Goal: Entertainment & Leisure: Consume media (video, audio)

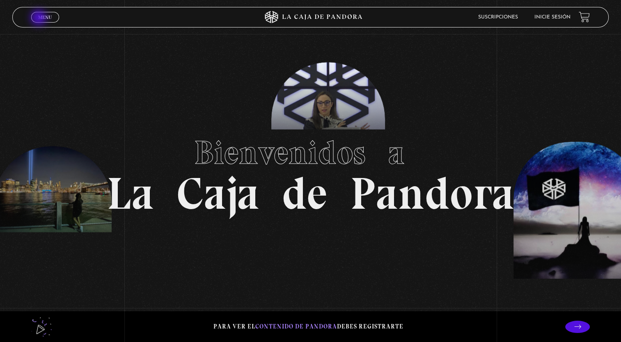
click at [39, 18] on span "Menu" at bounding box center [45, 17] width 14 height 5
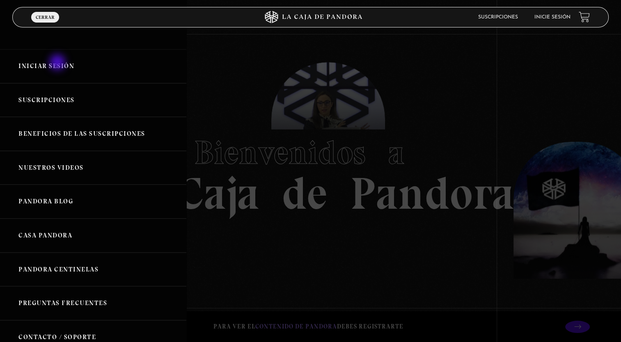
click at [58, 63] on link "Iniciar Sesión" at bounding box center [93, 66] width 186 height 34
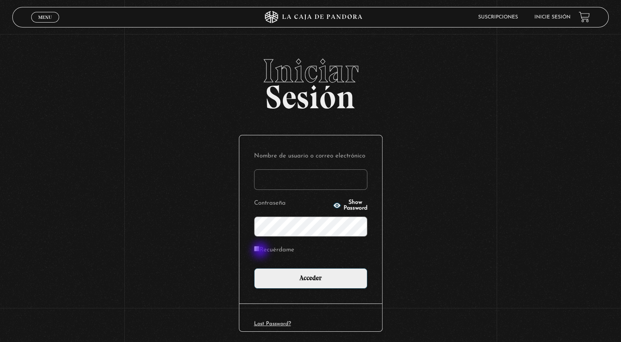
type input "[EMAIL_ADDRESS][DOMAIN_NAME]"
click at [259, 251] on input "Recuérdame" at bounding box center [256, 248] width 5 height 5
checkbox input "true"
click at [344, 206] on span "Show Password" at bounding box center [356, 205] width 24 height 11
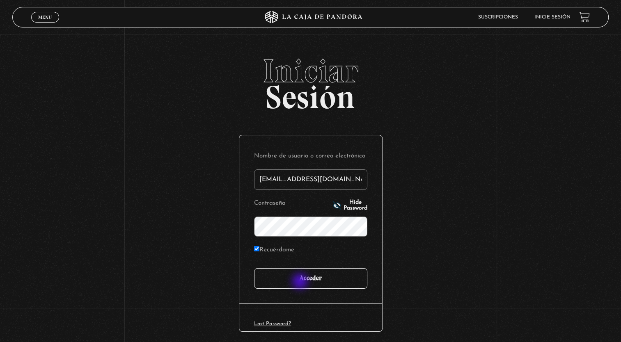
click at [301, 282] on input "Acceder" at bounding box center [310, 278] width 113 height 21
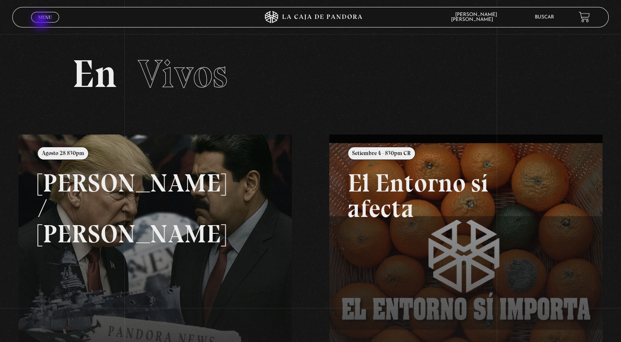
click at [42, 22] on span "Cerrar" at bounding box center [44, 24] width 19 height 6
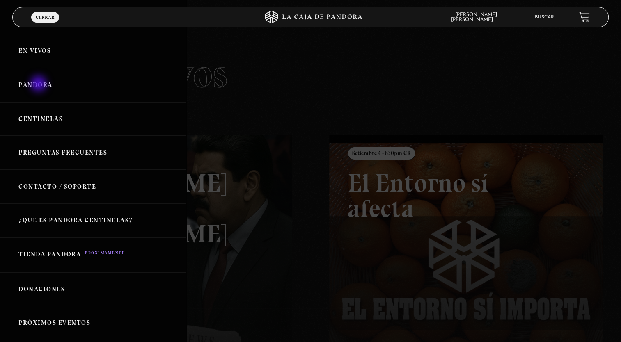
click at [39, 85] on link "Pandora" at bounding box center [93, 85] width 186 height 34
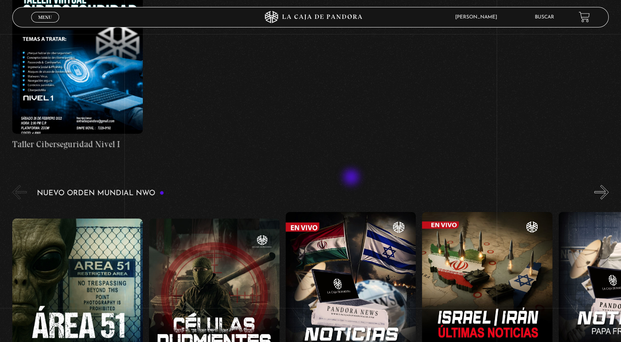
scroll to position [493, 0]
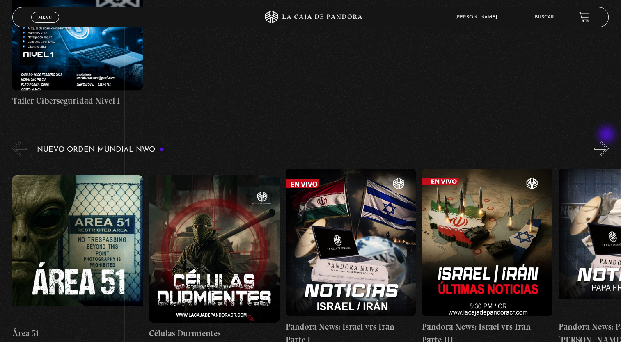
click at [607, 142] on button "»" at bounding box center [601, 149] width 14 height 14
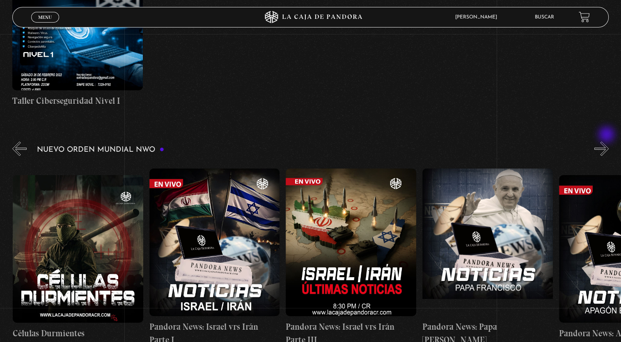
click at [607, 142] on button "»" at bounding box center [601, 149] width 14 height 14
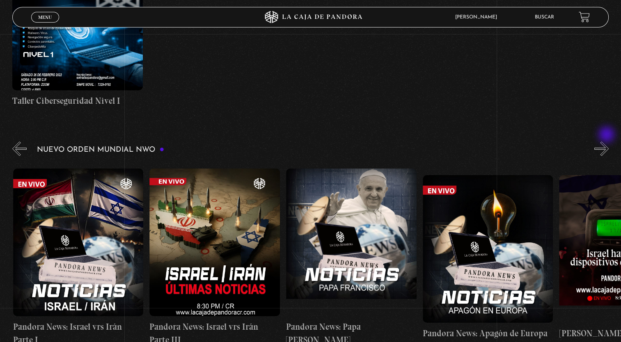
click at [607, 142] on button "»" at bounding box center [601, 149] width 14 height 14
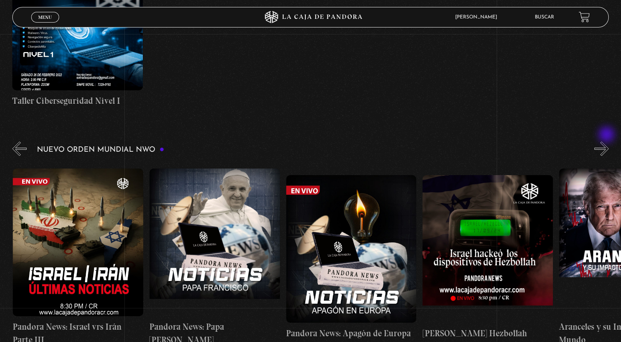
click at [607, 142] on button "»" at bounding box center [601, 149] width 14 height 14
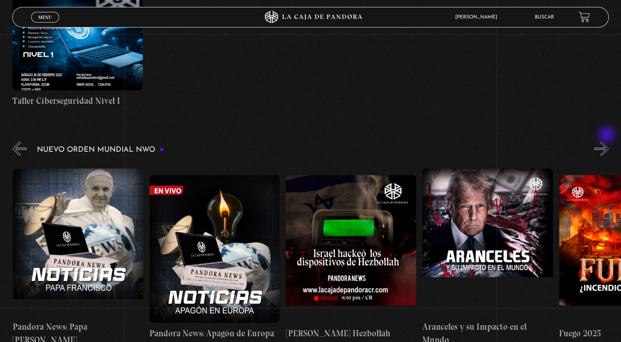
click at [607, 142] on button "»" at bounding box center [601, 149] width 14 height 14
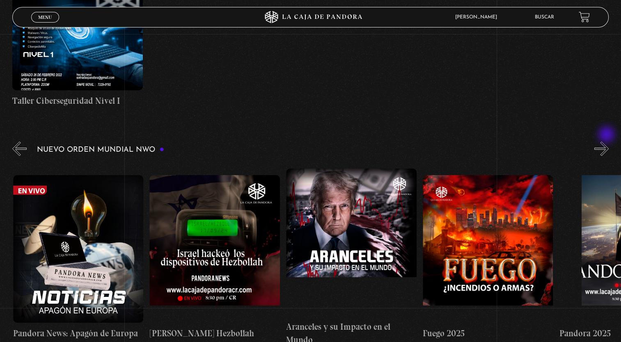
scroll to position [0, 683]
click at [607, 142] on button "»" at bounding box center [601, 149] width 14 height 14
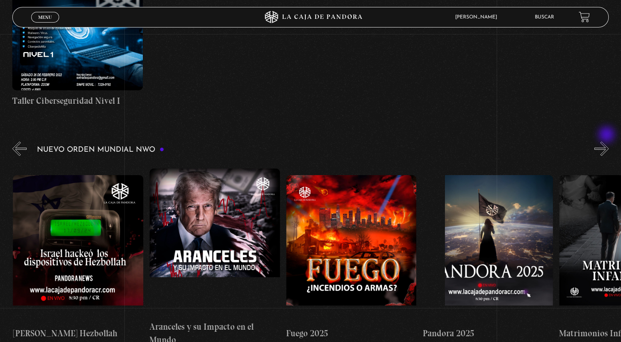
click at [607, 142] on button "»" at bounding box center [601, 149] width 14 height 14
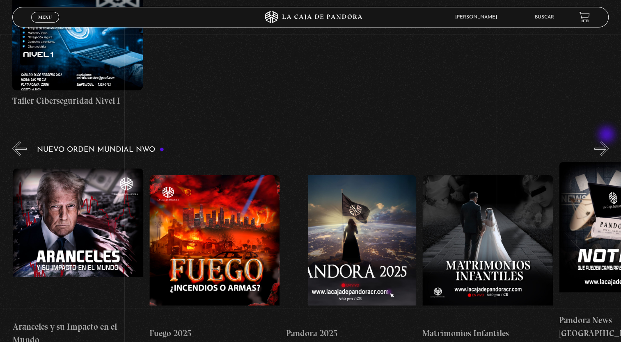
click at [607, 142] on button "»" at bounding box center [601, 149] width 14 height 14
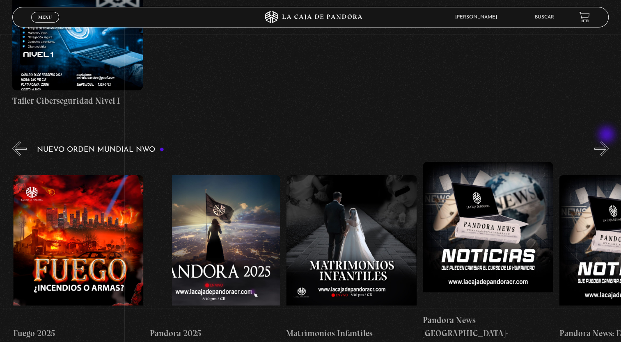
click at [607, 142] on button "»" at bounding box center [601, 149] width 14 height 14
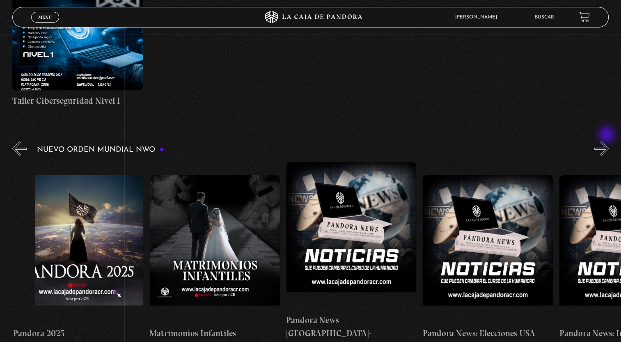
click at [607, 142] on button "»" at bounding box center [601, 149] width 14 height 14
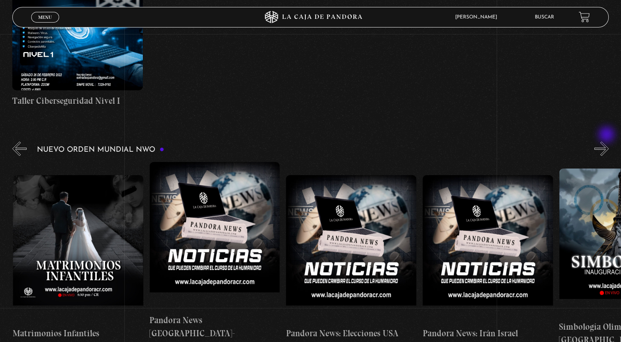
click at [607, 142] on button "»" at bounding box center [601, 149] width 14 height 14
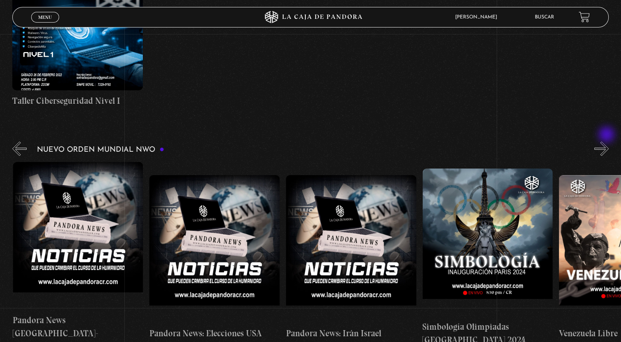
click at [607, 142] on button "»" at bounding box center [601, 149] width 14 height 14
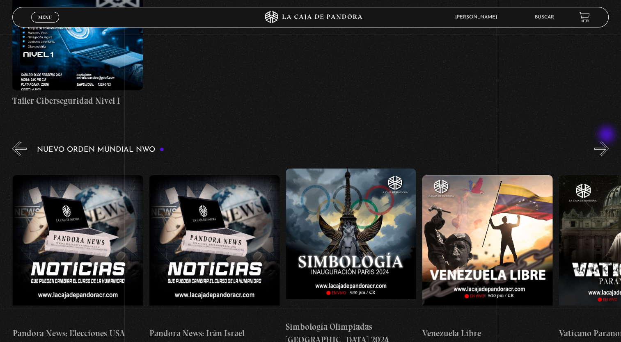
click at [607, 142] on button "»" at bounding box center [601, 149] width 14 height 14
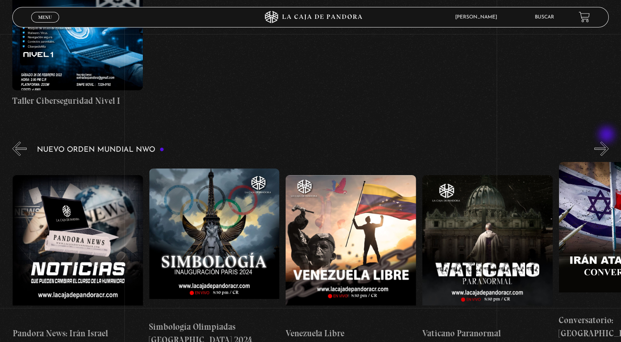
click at [607, 142] on button "»" at bounding box center [601, 149] width 14 height 14
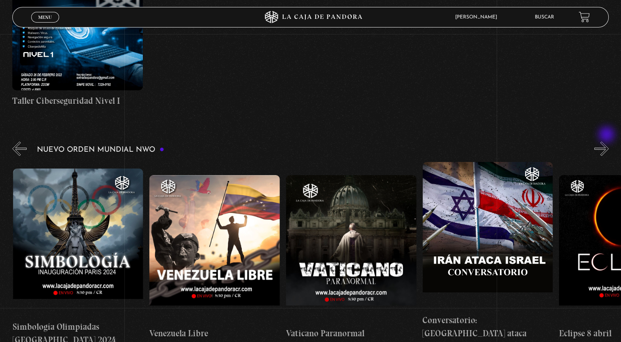
click at [607, 142] on button "»" at bounding box center [601, 149] width 14 height 14
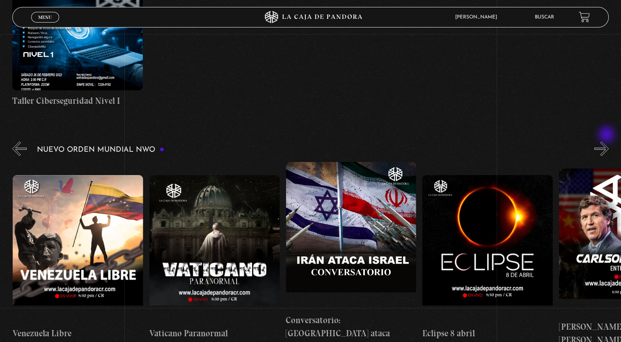
click at [607, 142] on button "»" at bounding box center [601, 149] width 14 height 14
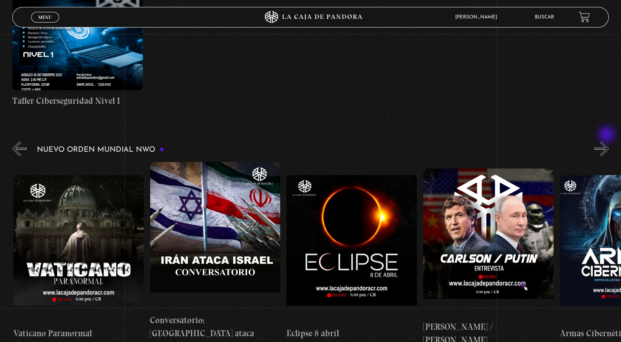
click at [607, 142] on button "»" at bounding box center [601, 149] width 14 height 14
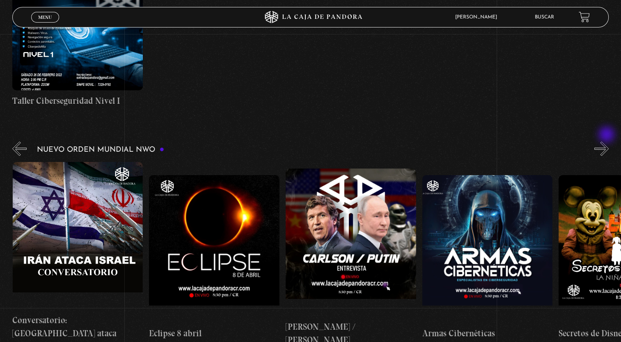
click at [607, 142] on button "»" at bounding box center [601, 149] width 14 height 14
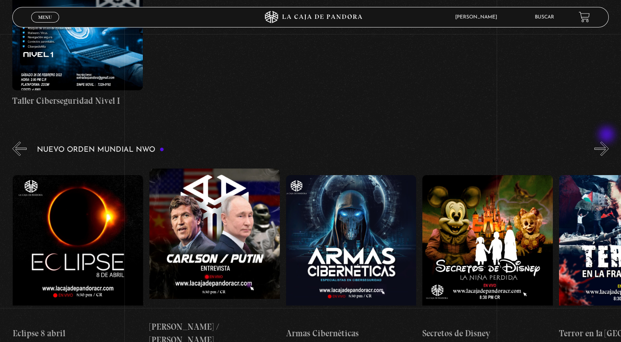
click at [607, 142] on button "»" at bounding box center [601, 149] width 14 height 14
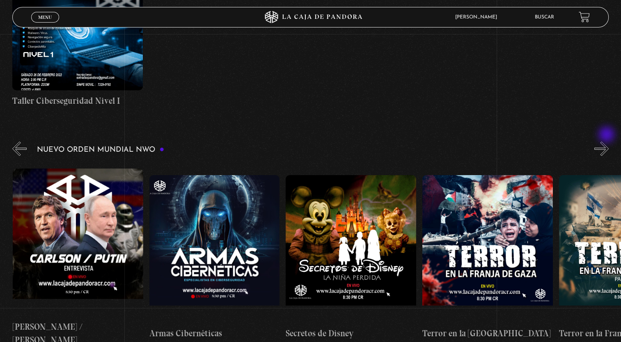
click at [607, 142] on button "»" at bounding box center [601, 149] width 14 height 14
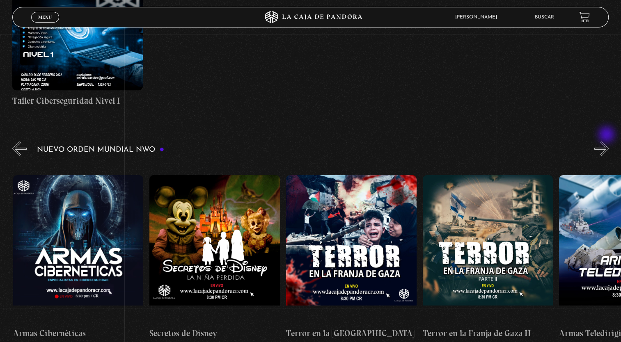
click at [607, 142] on button "»" at bounding box center [601, 149] width 14 height 14
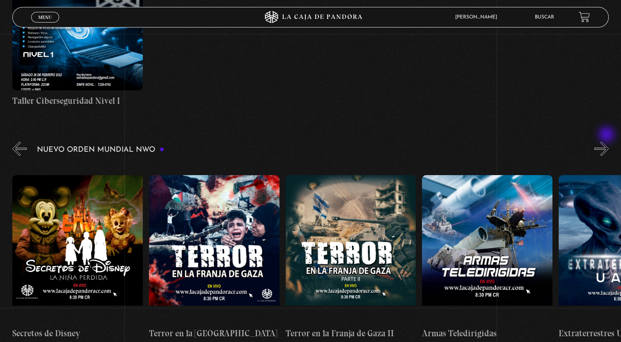
click at [607, 142] on button "»" at bounding box center [601, 149] width 14 height 14
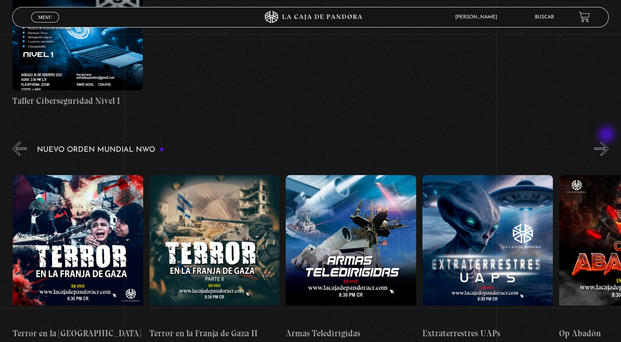
click at [607, 142] on button "»" at bounding box center [601, 149] width 14 height 14
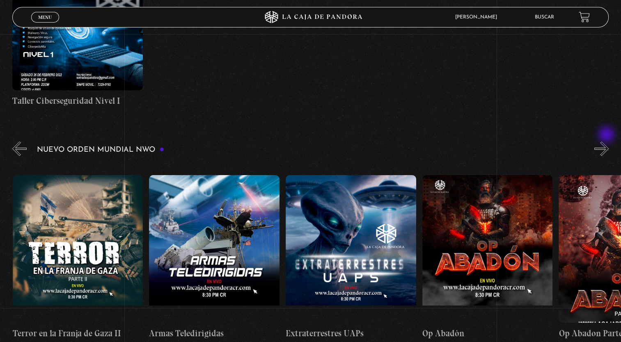
click at [607, 142] on button "»" at bounding box center [601, 149] width 14 height 14
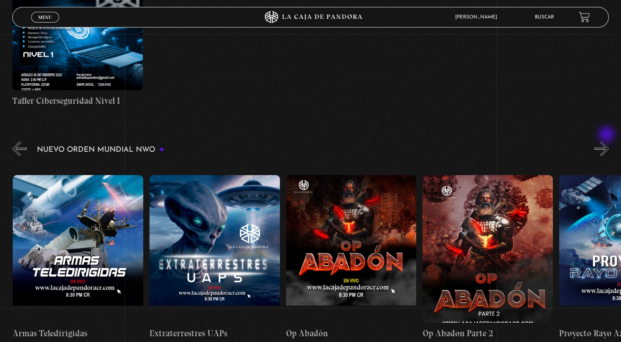
scroll to position [0, 3277]
click at [607, 142] on button "»" at bounding box center [601, 149] width 14 height 14
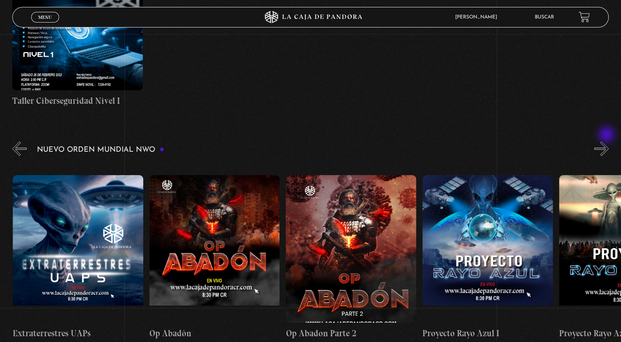
scroll to position [0, 3413]
click at [607, 142] on button "»" at bounding box center [601, 149] width 14 height 14
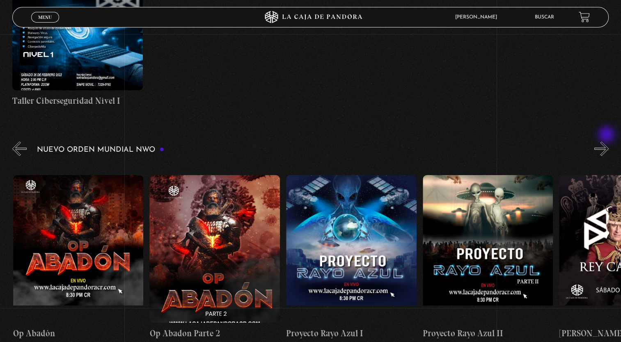
click at [607, 142] on button "»" at bounding box center [601, 149] width 14 height 14
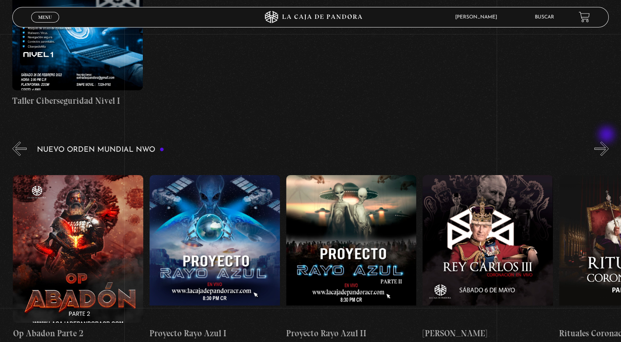
scroll to position [0, 3687]
click at [607, 142] on button "»" at bounding box center [601, 149] width 14 height 14
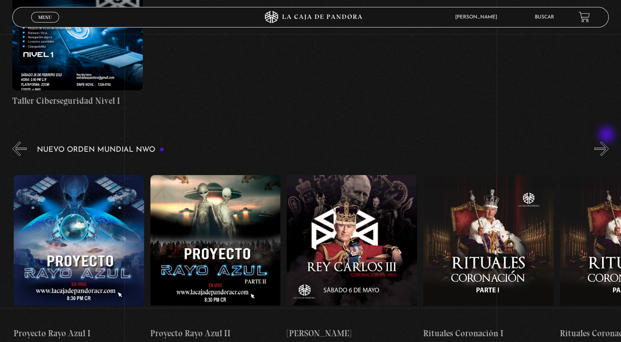
scroll to position [0, 3823]
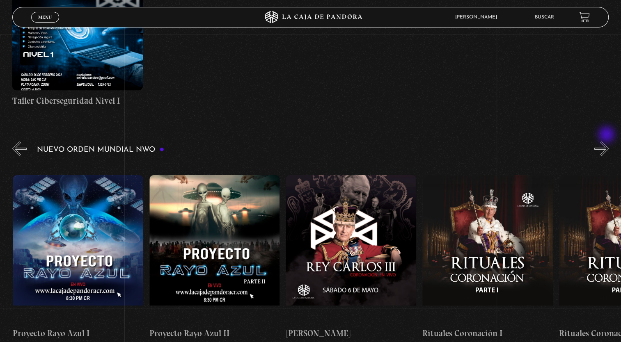
click at [607, 142] on button "»" at bounding box center [601, 149] width 14 height 14
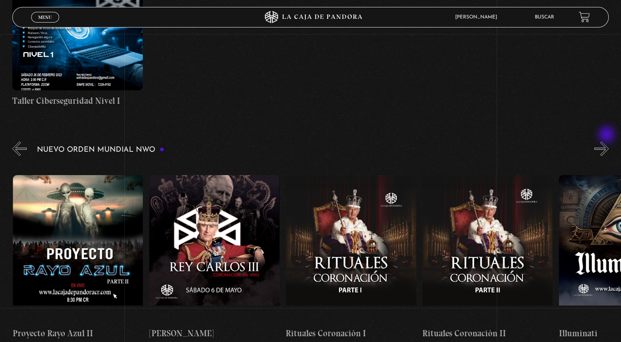
click at [607, 142] on button "»" at bounding box center [601, 149] width 14 height 14
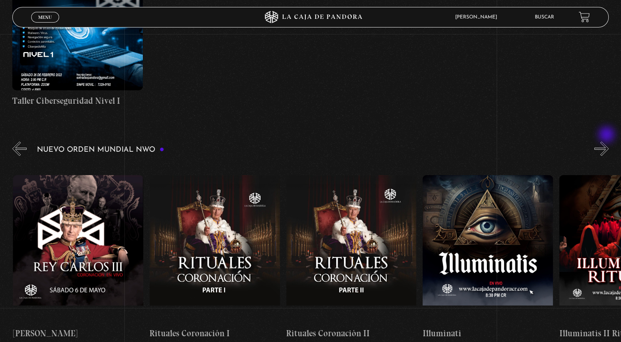
scroll to position [0, 4096]
click at [607, 142] on button "»" at bounding box center [601, 149] width 14 height 14
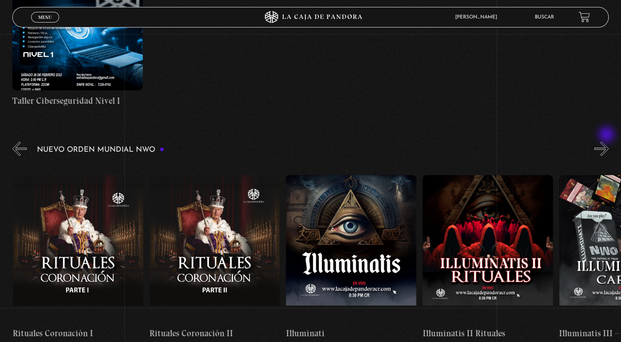
scroll to position [0, 4233]
click at [607, 142] on button "»" at bounding box center [601, 149] width 14 height 14
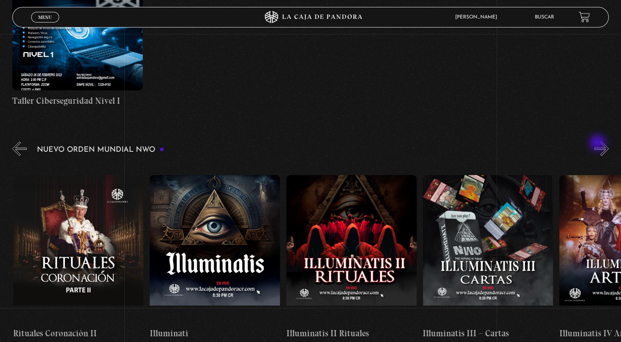
scroll to position [0, 4369]
click at [209, 240] on figure at bounding box center [214, 249] width 131 height 148
click at [211, 218] on figure at bounding box center [214, 249] width 131 height 148
